Goal: Check status: Check status

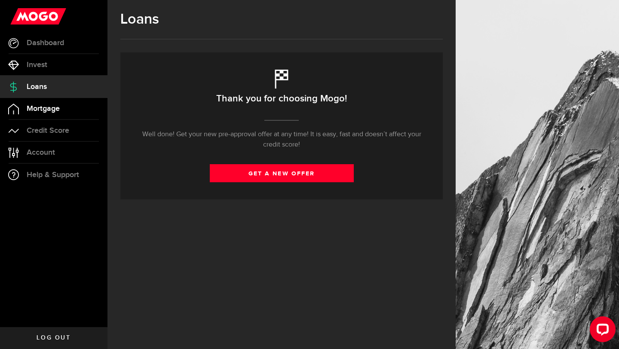
click at [35, 109] on span "Mortgage" at bounding box center [43, 109] width 33 height 8
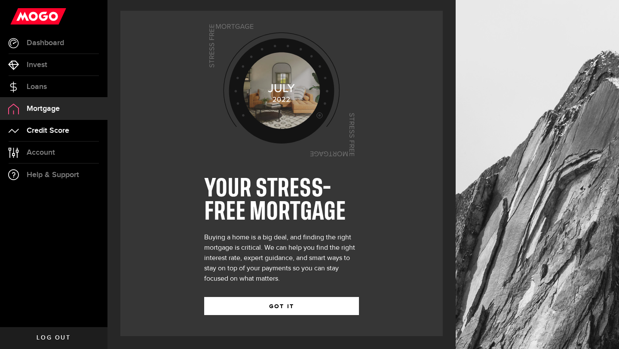
click at [42, 134] on span "Credit Score" at bounding box center [48, 131] width 43 height 8
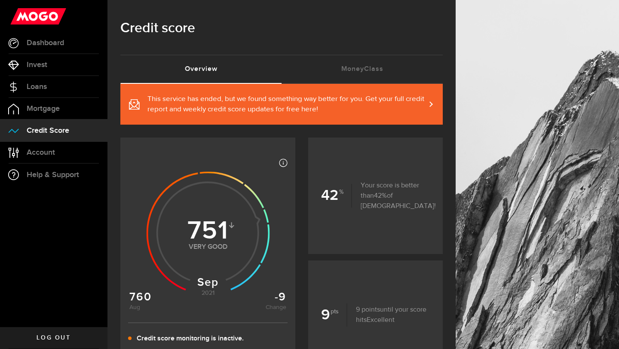
click at [427, 105] on span at bounding box center [426, 104] width 4 height 9
